Goal: Navigation & Orientation: Find specific page/section

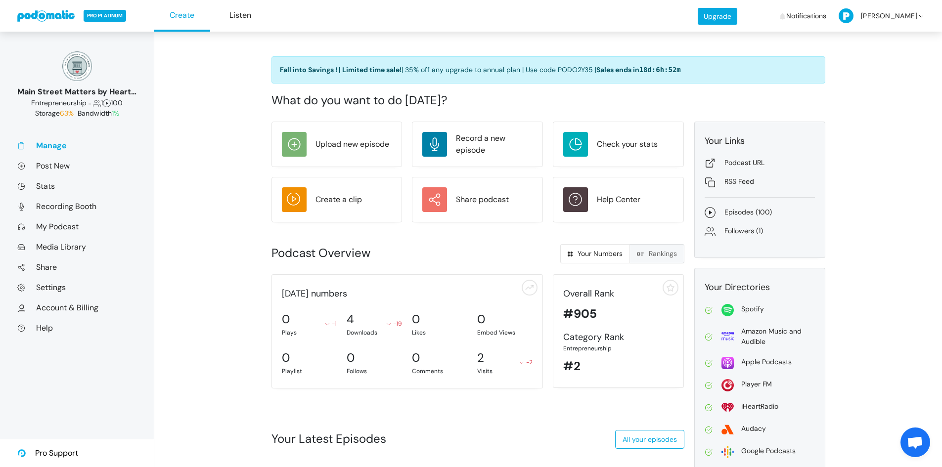
scroll to position [234, 0]
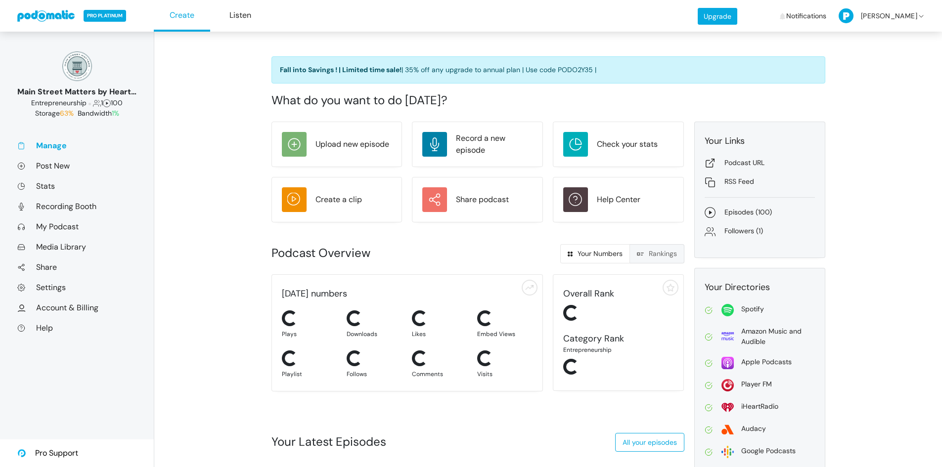
scroll to position [234, 0]
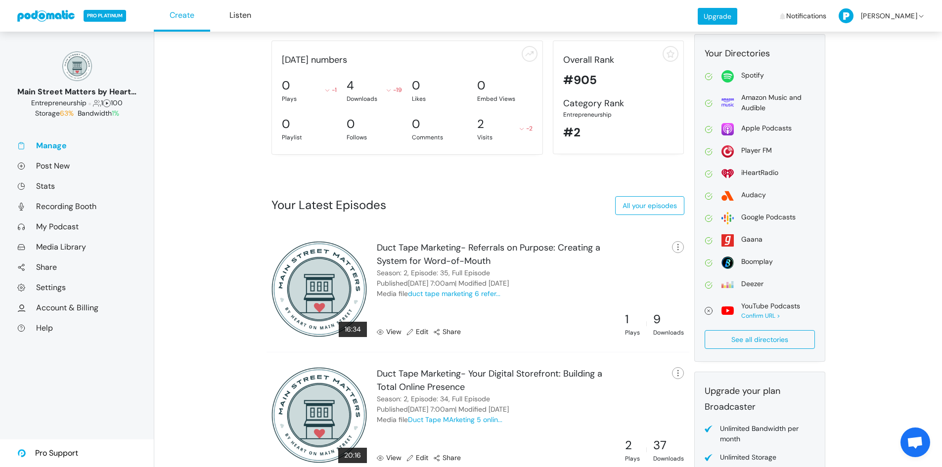
click at [395, 331] on link "View" at bounding box center [389, 332] width 25 height 10
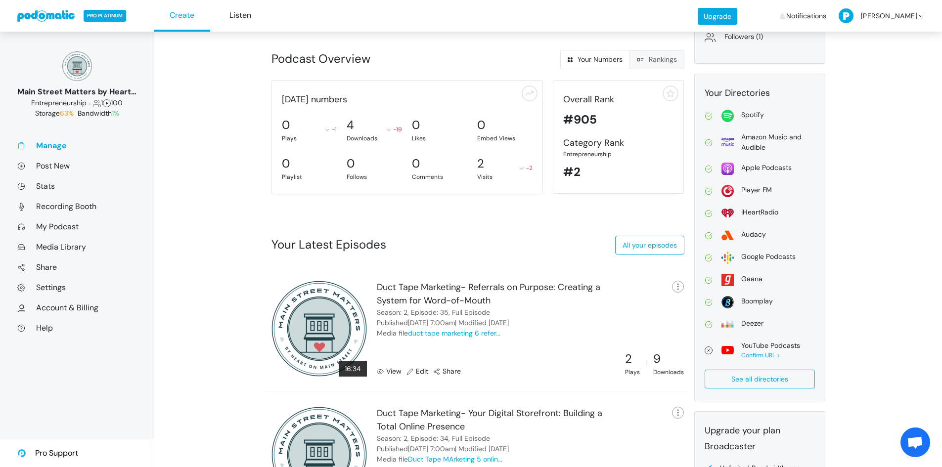
scroll to position [198, 0]
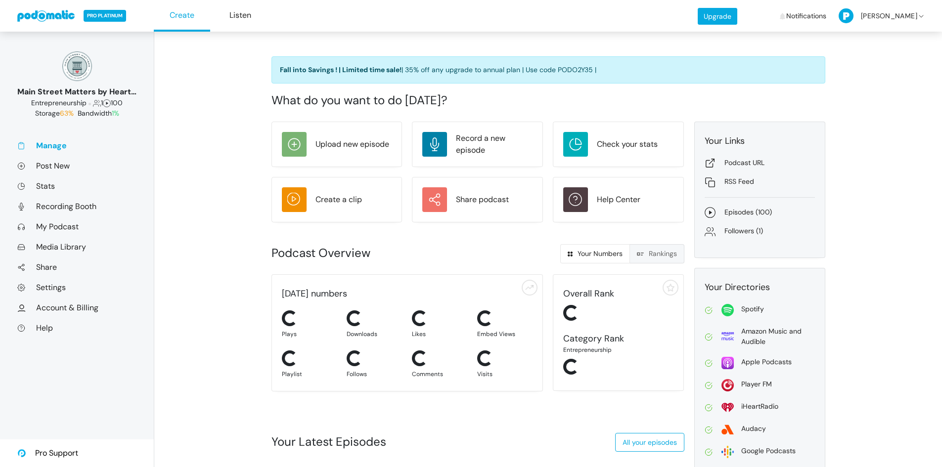
scroll to position [198, 0]
